Goal: Navigation & Orientation: Find specific page/section

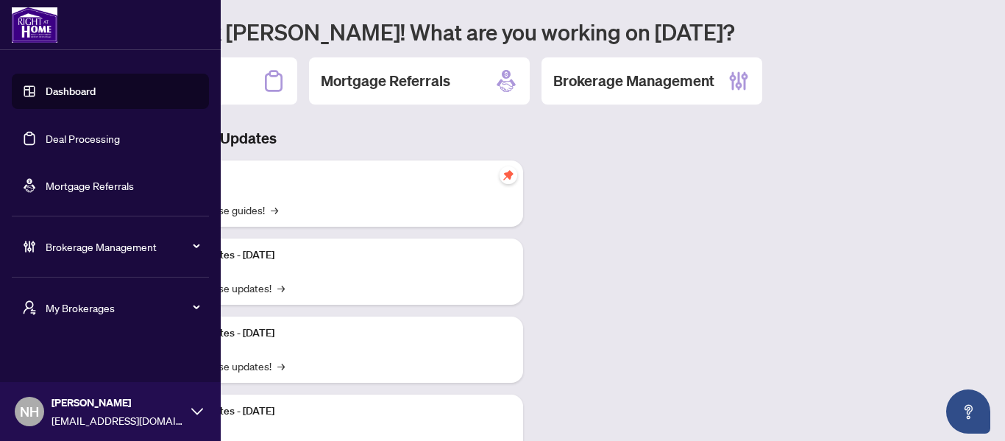
click at [136, 307] on span "My Brokerages" at bounding box center [122, 307] width 153 height 16
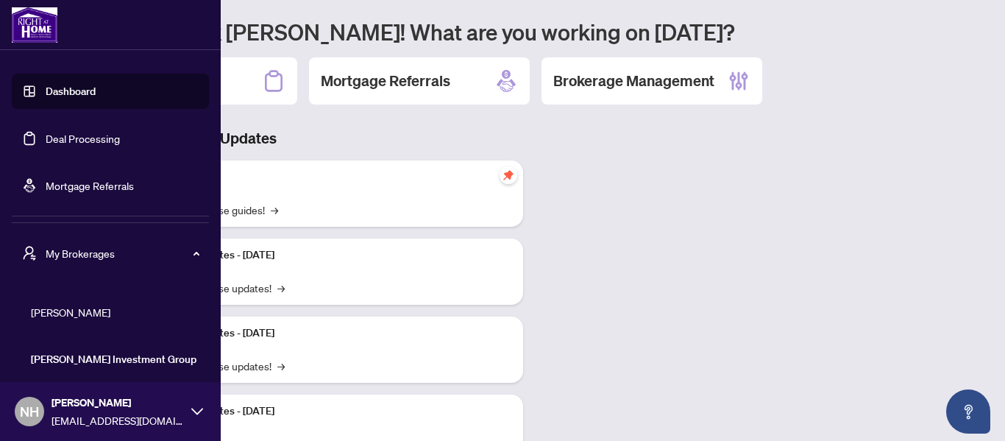
click at [88, 313] on span "[PERSON_NAME]" at bounding box center [115, 312] width 168 height 16
